Goal: Feedback & Contribution: Leave review/rating

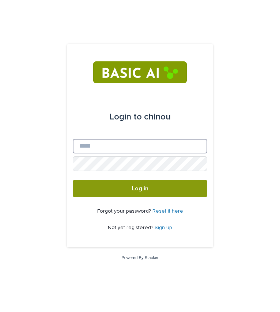
drag, startPoint x: 0, startPoint y: 0, endPoint x: 106, endPoint y: 147, distance: 181.2
click at [106, 147] on input "Email" at bounding box center [140, 146] width 134 height 15
type input "**********"
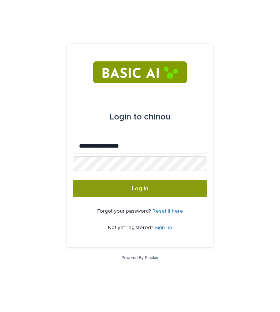
click at [162, 227] on link "Sign up" at bounding box center [164, 227] width 18 height 5
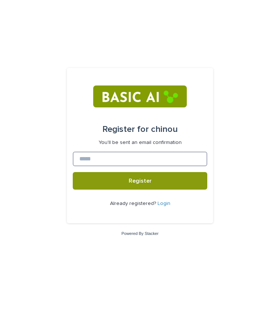
click at [126, 156] on input at bounding box center [140, 159] width 134 height 15
type input "**********"
click at [73, 172] on button "Register" at bounding box center [140, 181] width 134 height 18
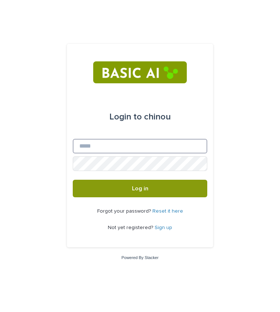
click at [103, 147] on input "Email" at bounding box center [140, 146] width 134 height 15
type input "**********"
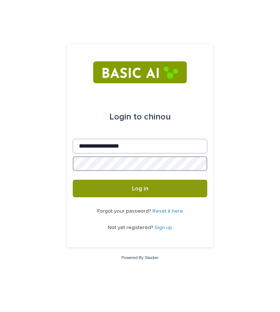
click at [73, 180] on button "Log in" at bounding box center [140, 189] width 134 height 18
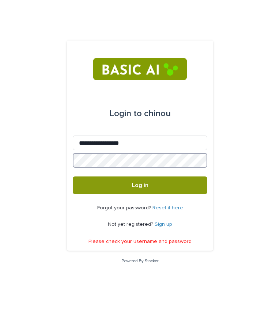
click at [73, 177] on button "Log in" at bounding box center [140, 186] width 134 height 18
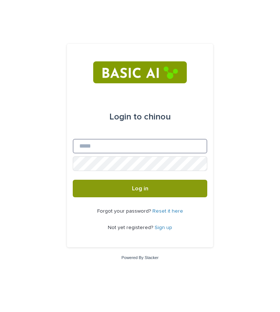
click at [146, 148] on input "Email" at bounding box center [140, 146] width 134 height 15
type input "**********"
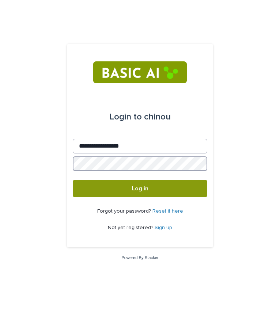
click at [73, 180] on button "Log in" at bounding box center [140, 189] width 134 height 18
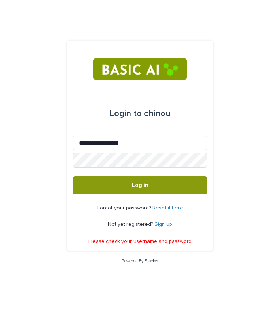
click at [166, 208] on link "Reset it here" at bounding box center [167, 207] width 31 height 5
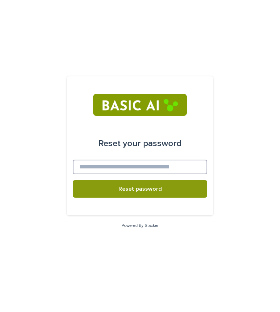
click at [148, 172] on input at bounding box center [140, 167] width 134 height 15
type input "**********"
click at [73, 180] on button "Reset password" at bounding box center [140, 189] width 134 height 18
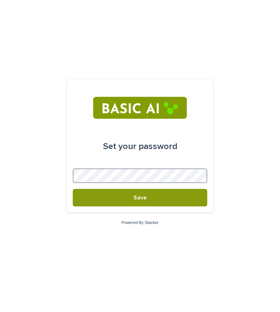
click at [73, 189] on button "Save" at bounding box center [140, 198] width 134 height 18
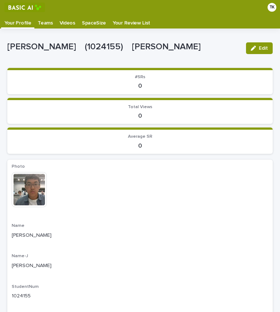
click at [61, 22] on p "Videos" at bounding box center [68, 21] width 16 height 12
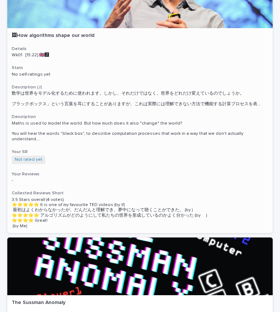
scroll to position [102, 0]
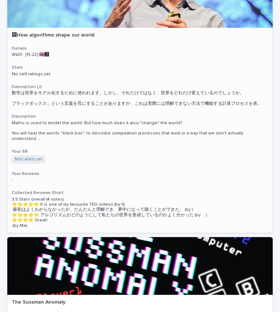
click at [16, 178] on p "-" at bounding box center [140, 180] width 257 height 5
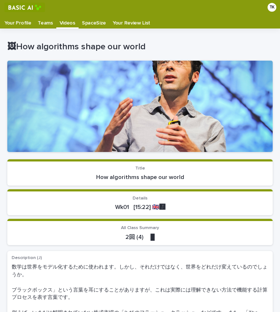
click at [64, 24] on p "Videos" at bounding box center [68, 21] width 16 height 12
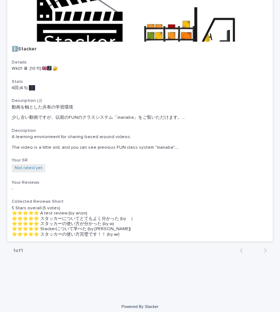
scroll to position [623, 0]
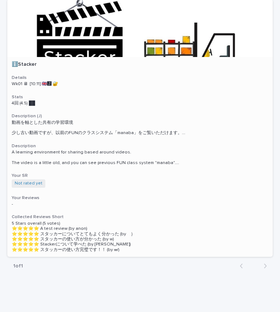
click at [36, 42] on div at bounding box center [139, 28] width 265 height 58
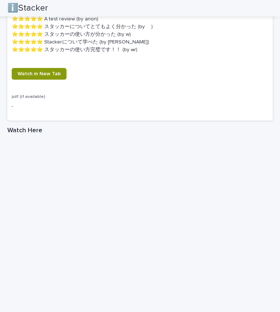
scroll to position [585, 0]
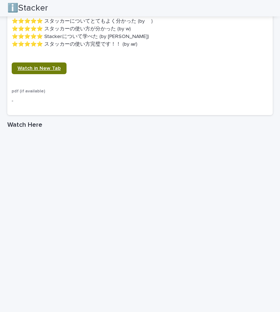
click at [50, 66] on span "Watch in New Tab" at bounding box center [39, 68] width 43 height 5
click at [265, 8] on div "ℹ️Stacker" at bounding box center [137, 8] width 260 height 16
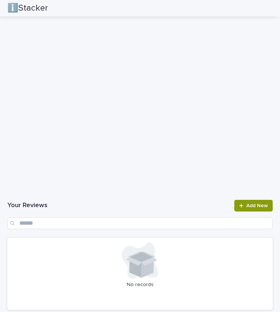
scroll to position [1001, 0]
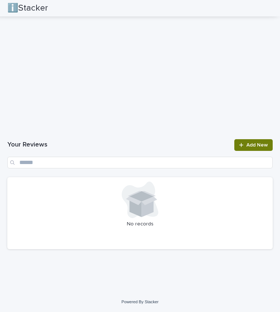
click at [246, 145] on span "Add New" at bounding box center [257, 145] width 22 height 5
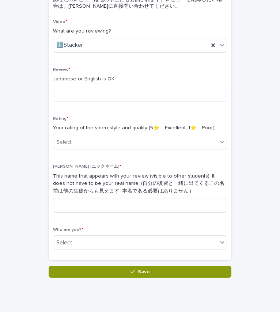
scroll to position [102, 0]
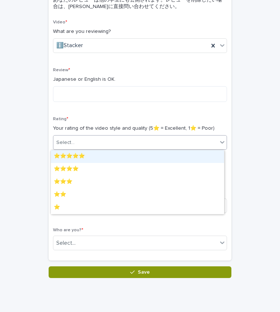
click at [135, 140] on div "Select..." at bounding box center [135, 143] width 164 height 12
click at [115, 156] on div "⭐️⭐️⭐️⭐️⭐️" at bounding box center [137, 156] width 173 height 13
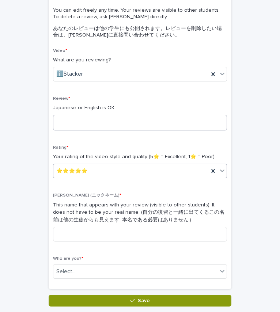
scroll to position [71, 0]
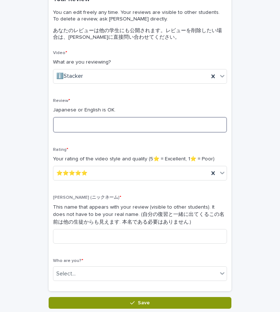
click at [99, 126] on textarea at bounding box center [140, 125] width 174 height 16
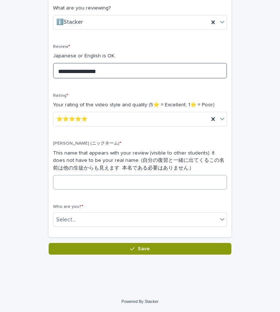
type textarea "**********"
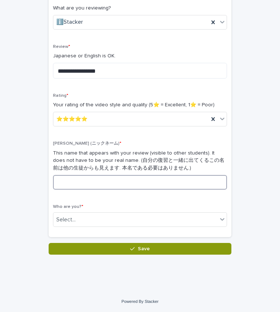
click at [114, 180] on input at bounding box center [140, 182] width 174 height 15
type input "****"
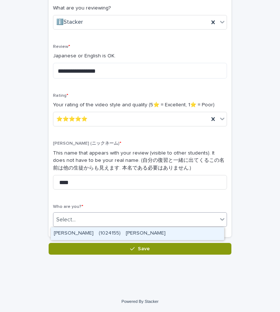
click at [143, 220] on div "Select..." at bounding box center [135, 220] width 164 height 12
click at [140, 231] on div "TSUCHIYAMA Kosuke　(1024155)　土山　幸祐" at bounding box center [137, 233] width 173 height 13
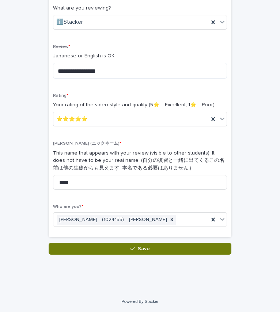
click at [150, 251] on button "Save" at bounding box center [140, 249] width 183 height 12
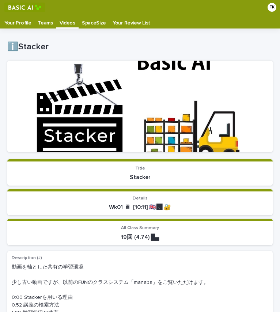
click at [64, 22] on p "Videos" at bounding box center [68, 21] width 16 height 12
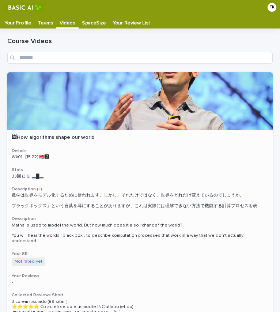
scroll to position [28, 0]
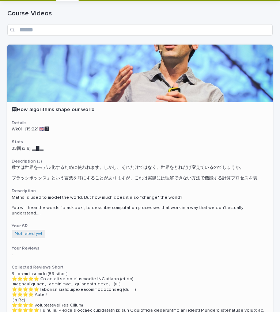
click at [102, 131] on p "Wk01 [15:22] 🇬🇧🅹️" at bounding box center [140, 129] width 257 height 5
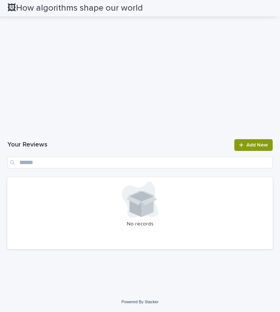
scroll to position [1407, 0]
click at [243, 151] on link "Add New" at bounding box center [253, 145] width 38 height 12
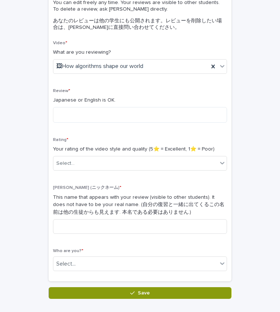
scroll to position [81, 0]
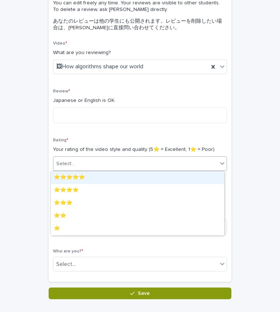
click at [109, 160] on div "Select..." at bounding box center [135, 164] width 164 height 12
click at [102, 180] on div "⭐️⭐️⭐️⭐️⭐️" at bounding box center [137, 177] width 173 height 13
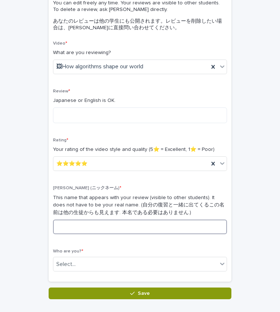
click at [96, 223] on input at bounding box center [140, 227] width 174 height 15
type input "****"
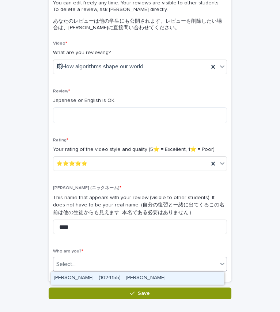
click at [95, 263] on div "Select..." at bounding box center [135, 264] width 164 height 12
click at [100, 279] on div "TSUCHIYAMA Kosuke　(1024155)　土山　幸祐" at bounding box center [137, 278] width 173 height 13
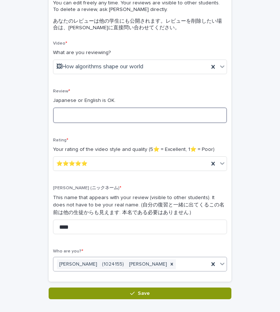
click at [106, 117] on textarea at bounding box center [140, 115] width 174 height 16
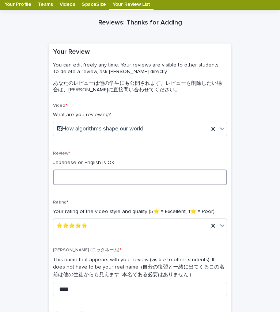
scroll to position [19, 0]
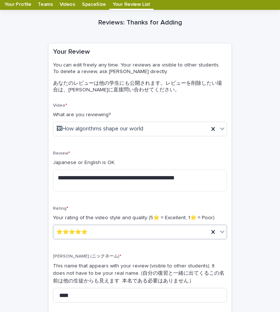
click at [109, 234] on div "⭐️⭐️⭐️⭐️⭐️" at bounding box center [130, 232] width 155 height 12
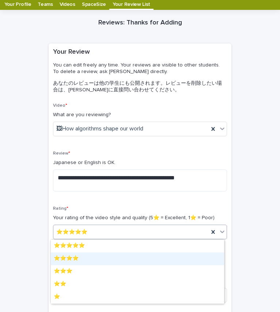
click at [104, 260] on div "⭐️⭐️⭐️⭐️" at bounding box center [137, 259] width 173 height 13
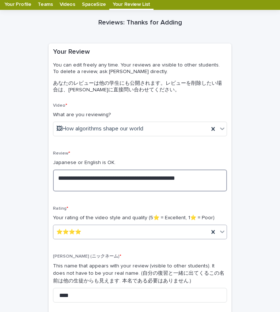
click at [170, 189] on textarea "**********" at bounding box center [140, 181] width 174 height 22
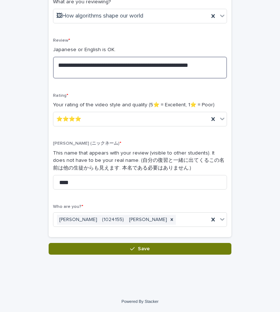
type textarea "**********"
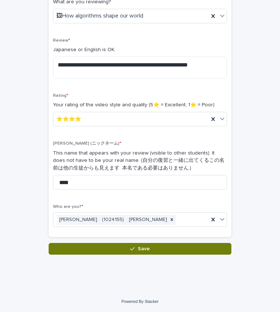
click at [156, 247] on button "Save" at bounding box center [140, 249] width 183 height 12
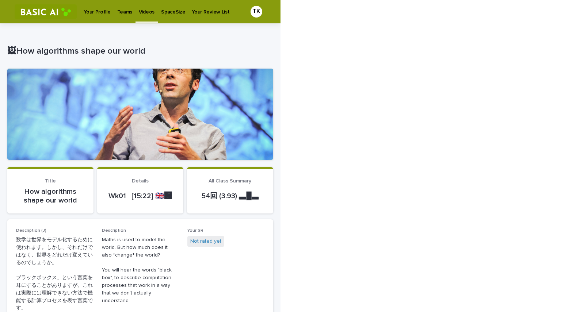
click at [95, 15] on link "Your Profile" at bounding box center [96, 11] width 33 height 23
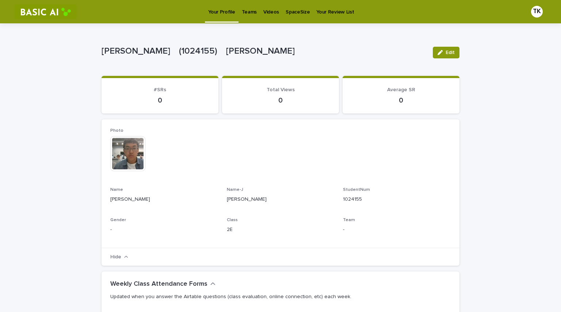
click at [247, 14] on p "Teams" at bounding box center [249, 7] width 15 height 15
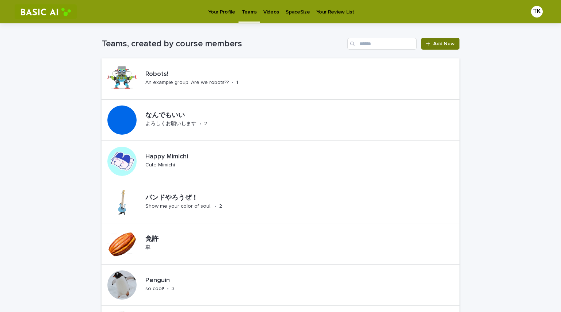
click at [280, 48] on link "Add New" at bounding box center [440, 44] width 38 height 12
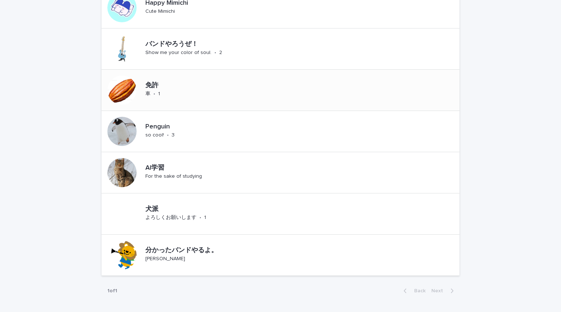
scroll to position [199, 0]
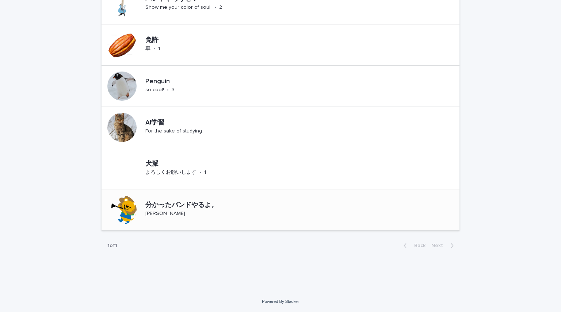
click at [162, 212] on p "星野源LOVE" at bounding box center [165, 214] width 40 height 6
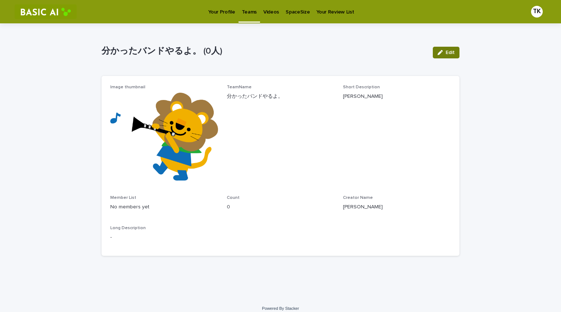
click at [280, 53] on span "Edit" at bounding box center [450, 52] width 9 height 5
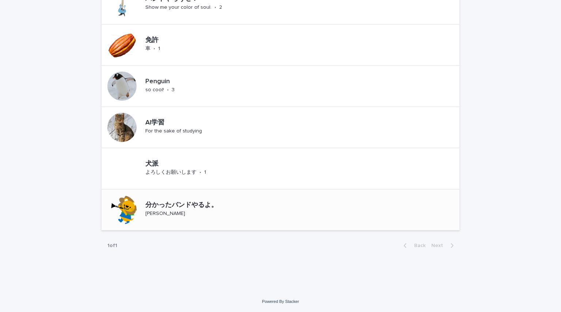
scroll to position [199, 0]
click at [219, 207] on p "分かったバンドやるよ。" at bounding box center [201, 206] width 112 height 8
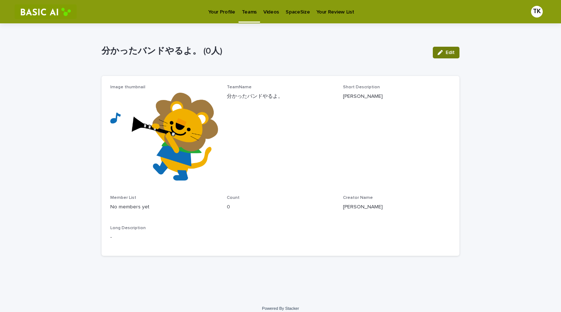
click at [280, 56] on button "Edit" at bounding box center [446, 53] width 27 height 12
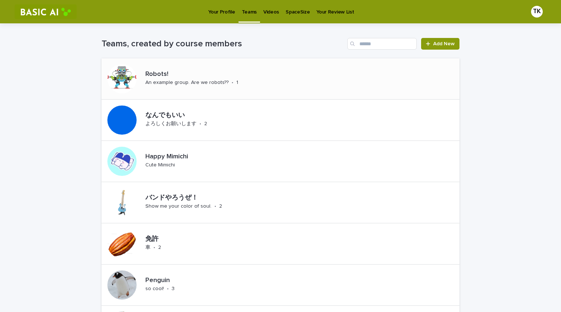
click at [220, 95] on div "Robots! An example group. Are we robots?? • 1" at bounding box center [183, 78] width 163 height 41
click at [204, 125] on p "2" at bounding box center [205, 124] width 3 height 6
click at [185, 210] on div "バンドやろうぜ！ Show me your color of soul. • 2" at bounding box center [210, 202] width 135 height 23
click at [218, 18] on link "Your Profile" at bounding box center [221, 11] width 33 height 23
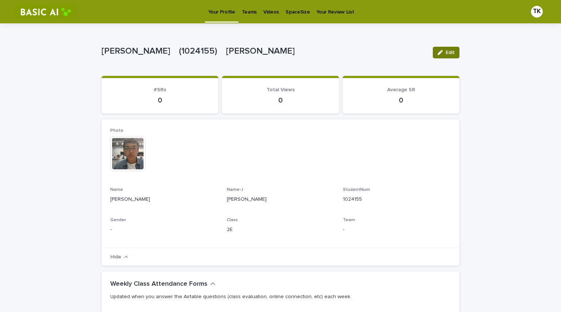
click at [280, 56] on button "Edit" at bounding box center [446, 53] width 27 height 12
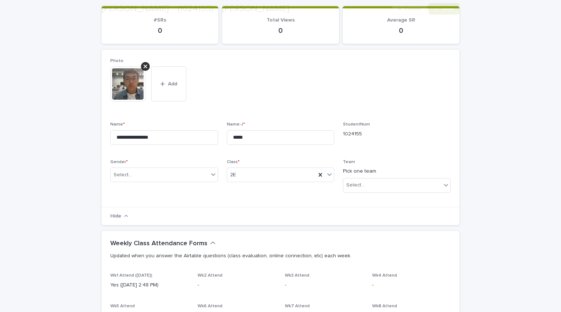
scroll to position [70, 0]
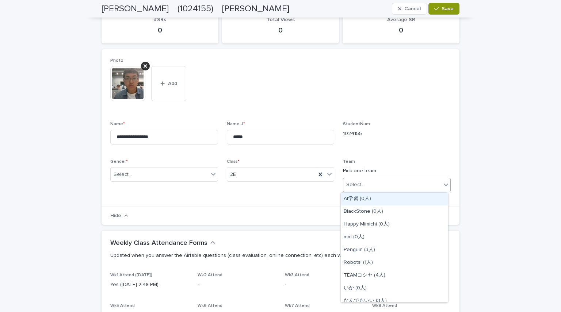
click at [280, 188] on div "Select..." at bounding box center [355, 185] width 18 height 8
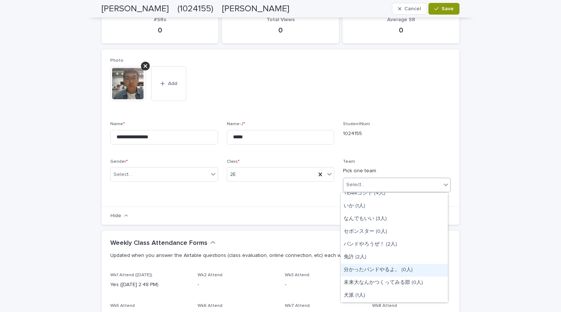
drag, startPoint x: 365, startPoint y: 249, endPoint x: 369, endPoint y: 268, distance: 18.7
click at [280, 268] on div "分かったバンドやるよ。 (0人)" at bounding box center [394, 270] width 107 height 13
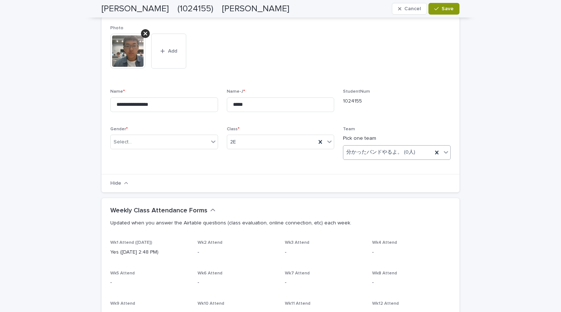
scroll to position [0, 0]
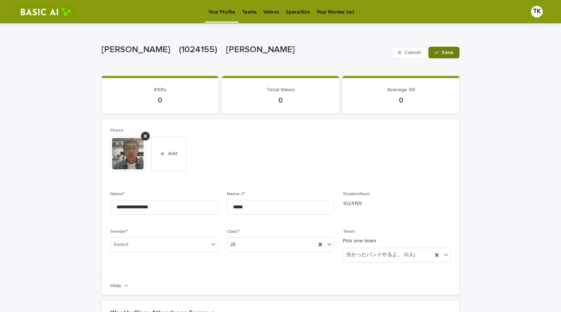
click at [280, 54] on span "Save" at bounding box center [448, 52] width 12 height 5
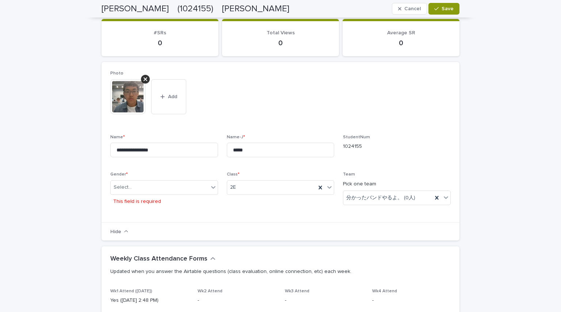
scroll to position [105, 0]
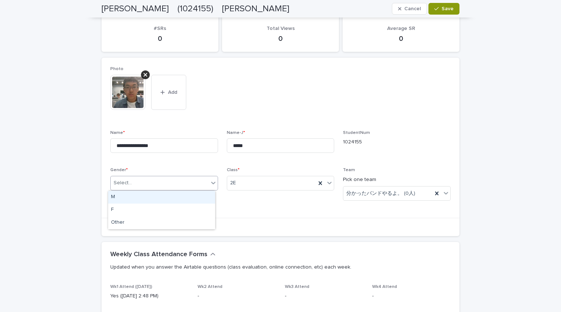
click at [168, 186] on div "Select..." at bounding box center [160, 183] width 98 height 12
click at [156, 198] on div "M" at bounding box center [161, 197] width 107 height 13
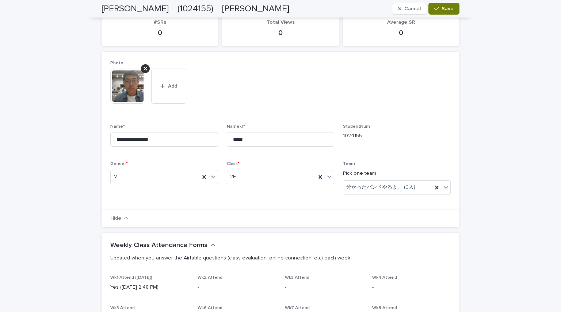
click at [280, 9] on span "Save" at bounding box center [448, 8] width 12 height 5
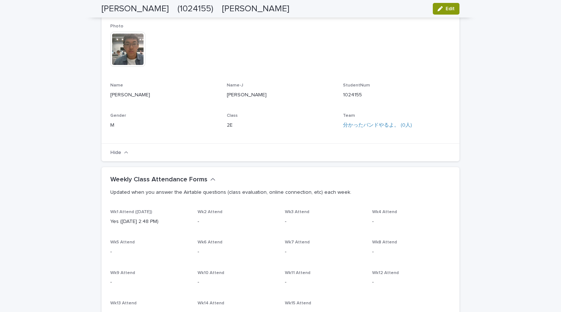
scroll to position [0, 0]
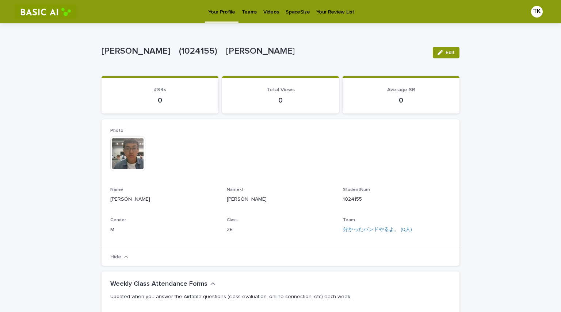
click at [250, 11] on p "Teams" at bounding box center [249, 7] width 15 height 15
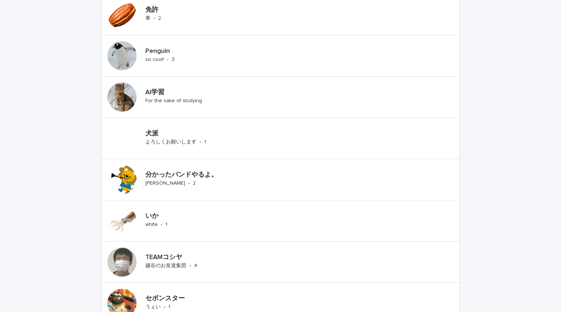
scroll to position [229, 0]
click at [213, 177] on p "分かったバンドやるよ。" at bounding box center [206, 176] width 123 height 8
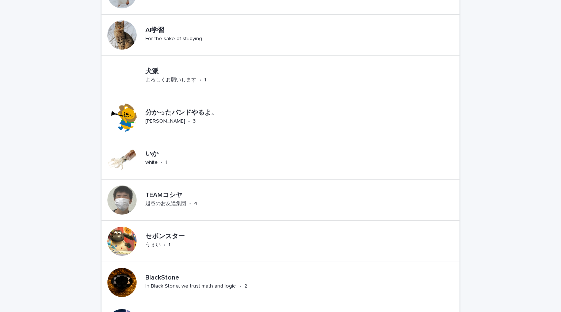
scroll to position [295, 0]
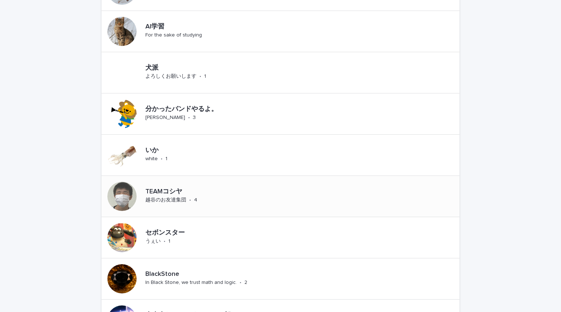
click at [161, 208] on div "TEAMコシヤ 越谷のお友達集団 • 4" at bounding box center [170, 196] width 136 height 41
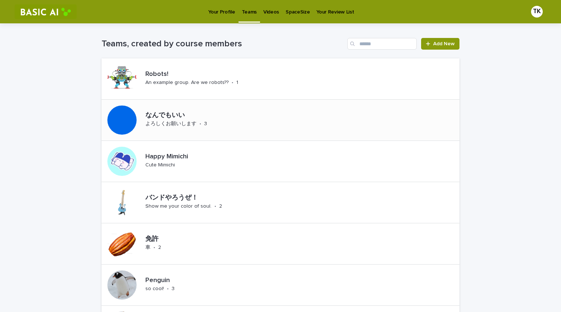
click at [183, 119] on div "よろしくお願いします" at bounding box center [170, 123] width 51 height 8
click at [273, 12] on p "Videos" at bounding box center [271, 7] width 16 height 15
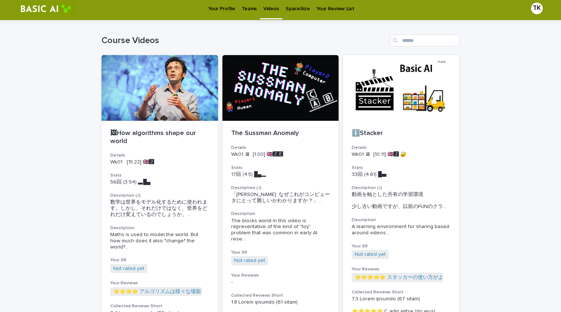
scroll to position [3, 0]
click at [280, 123] on div "The Sussman Anomaly Details Wk01 🖥 [1:00] 🇬🇧🅹️🅴️ Stats 17回 (4.5) █▄▂　　 Descript…" at bounding box center [281, 310] width 117 height 378
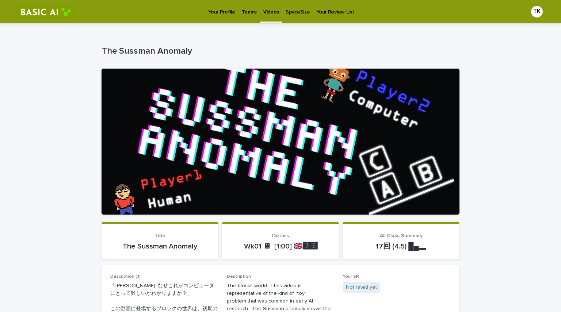
click at [280, 11] on p "Your Review List" at bounding box center [335, 7] width 38 height 15
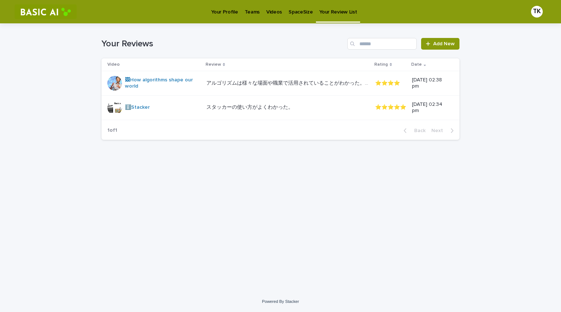
click at [268, 15] on link "Videos" at bounding box center [274, 11] width 22 height 23
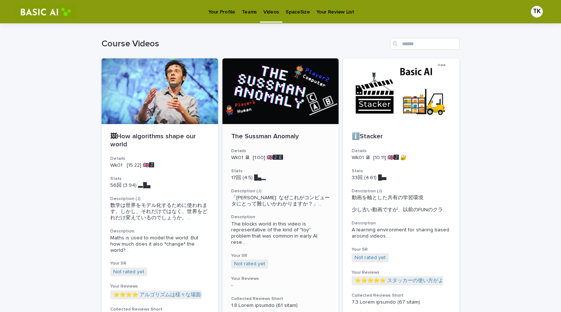
click at [277, 117] on div at bounding box center [281, 91] width 117 height 66
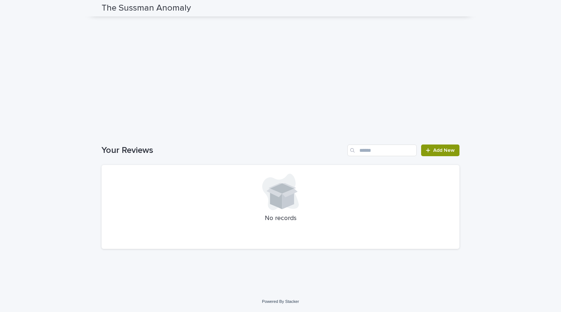
scroll to position [801, 0]
click at [280, 153] on span "Add New" at bounding box center [444, 150] width 22 height 5
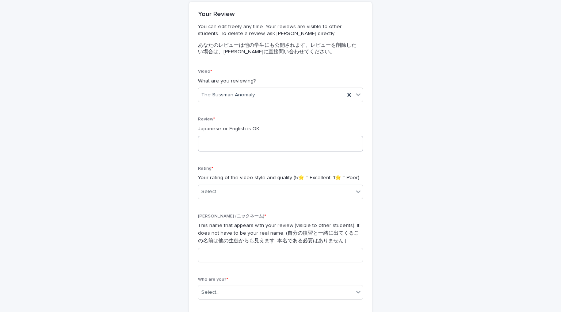
scroll to position [63, 0]
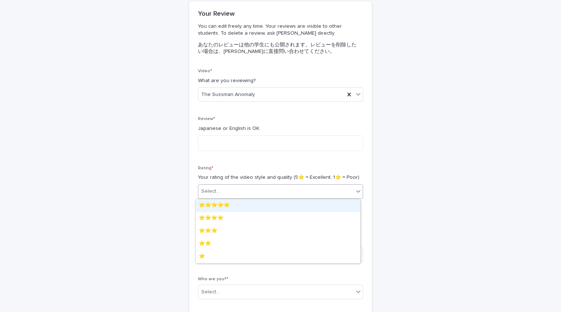
click at [274, 193] on div "Select..." at bounding box center [275, 192] width 155 height 12
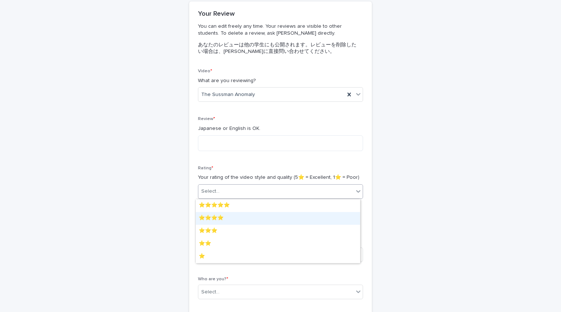
click at [262, 222] on div "⭐️⭐️⭐️⭐️" at bounding box center [278, 218] width 164 height 13
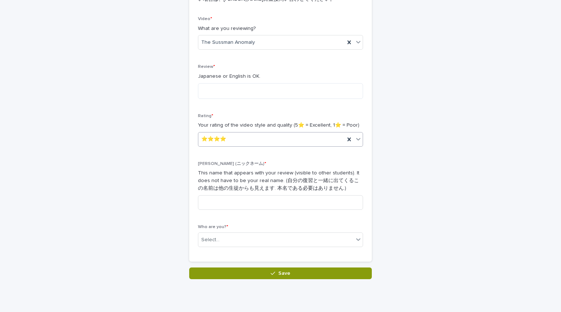
scroll to position [116, 0]
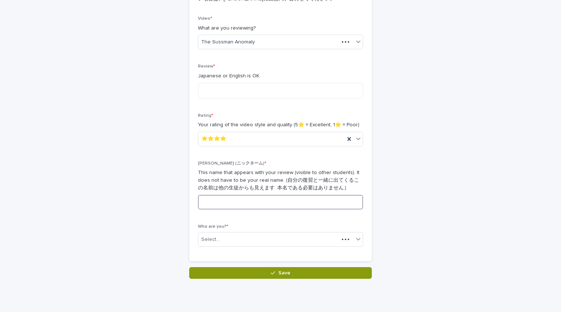
click at [247, 207] on input at bounding box center [280, 202] width 165 height 15
type input "****"
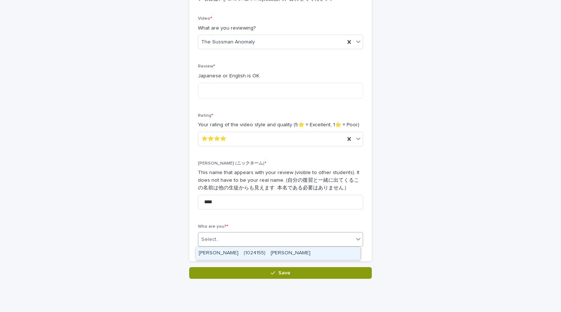
click at [243, 236] on div "Select..." at bounding box center [275, 240] width 155 height 12
click at [243, 255] on div "TSUCHIYAMA Kosuke　(1024155)　土山　幸祐" at bounding box center [278, 253] width 164 height 13
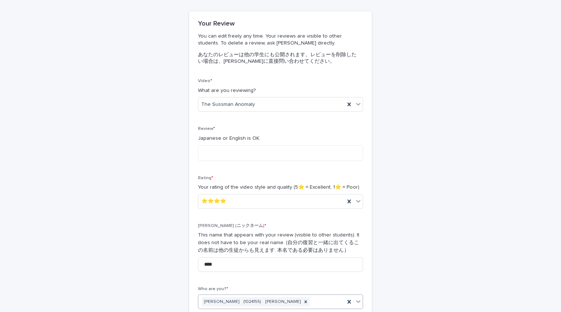
scroll to position [51, 0]
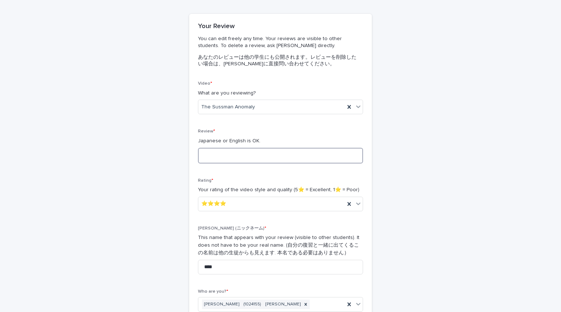
click at [218, 152] on textarea at bounding box center [280, 156] width 165 height 16
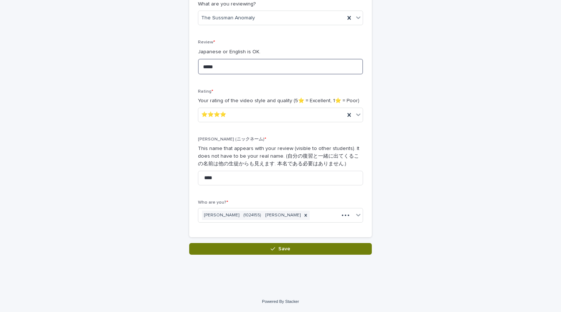
type textarea "*****"
click at [280, 251] on button "Save" at bounding box center [280, 249] width 183 height 12
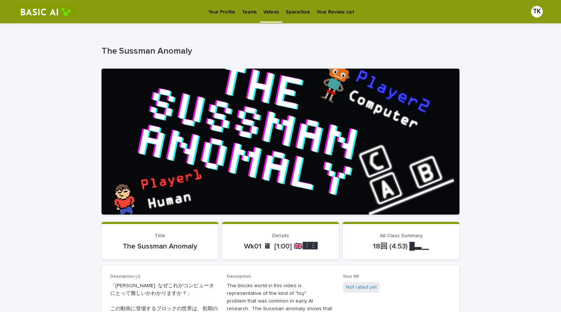
click at [211, 13] on p "Your Profile" at bounding box center [221, 7] width 27 height 15
